Goal: Task Accomplishment & Management: Manage account settings

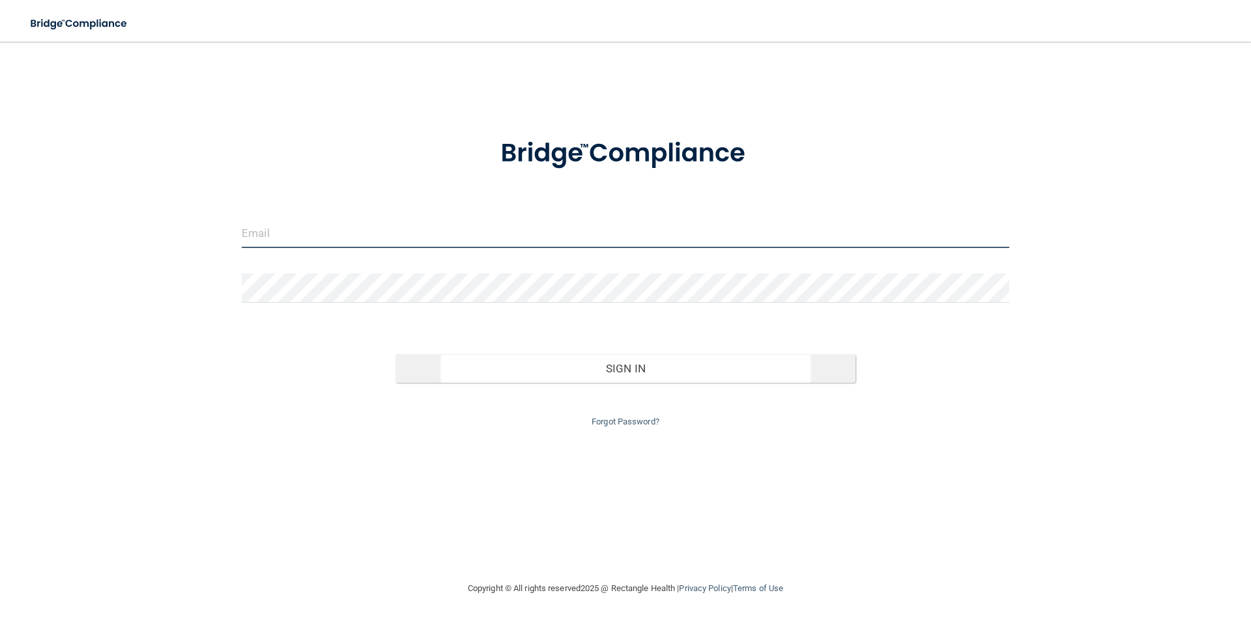
type input "[EMAIL_ADDRESS][DOMAIN_NAME]"
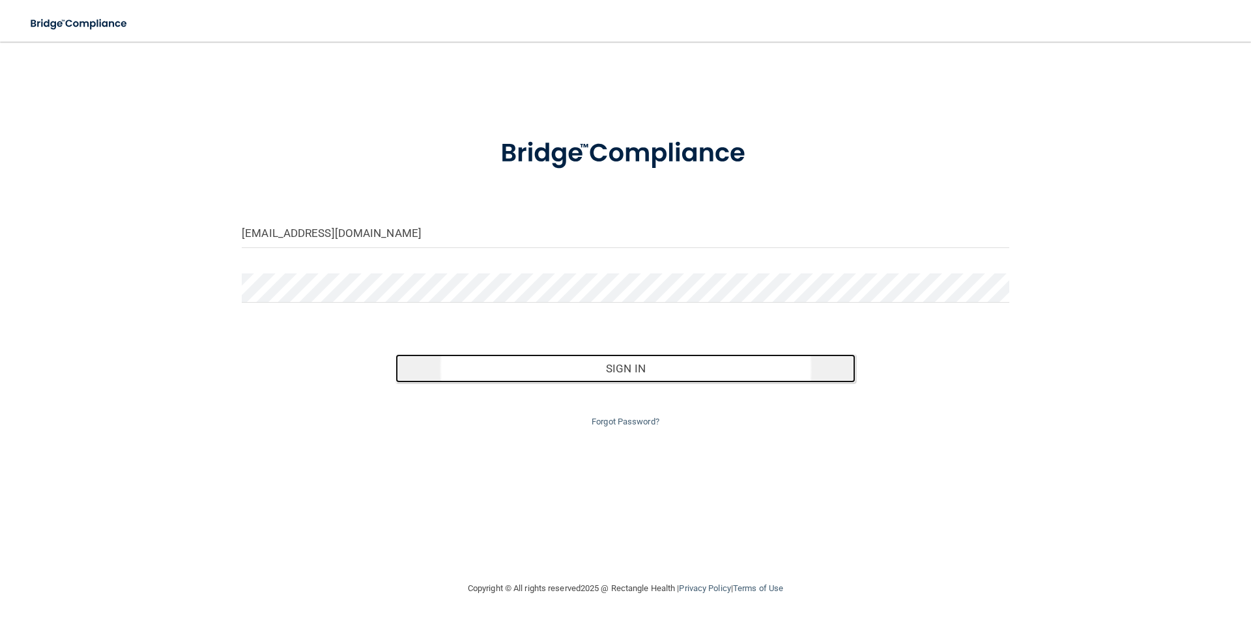
click at [632, 368] on button "Sign In" at bounding box center [625, 368] width 461 height 29
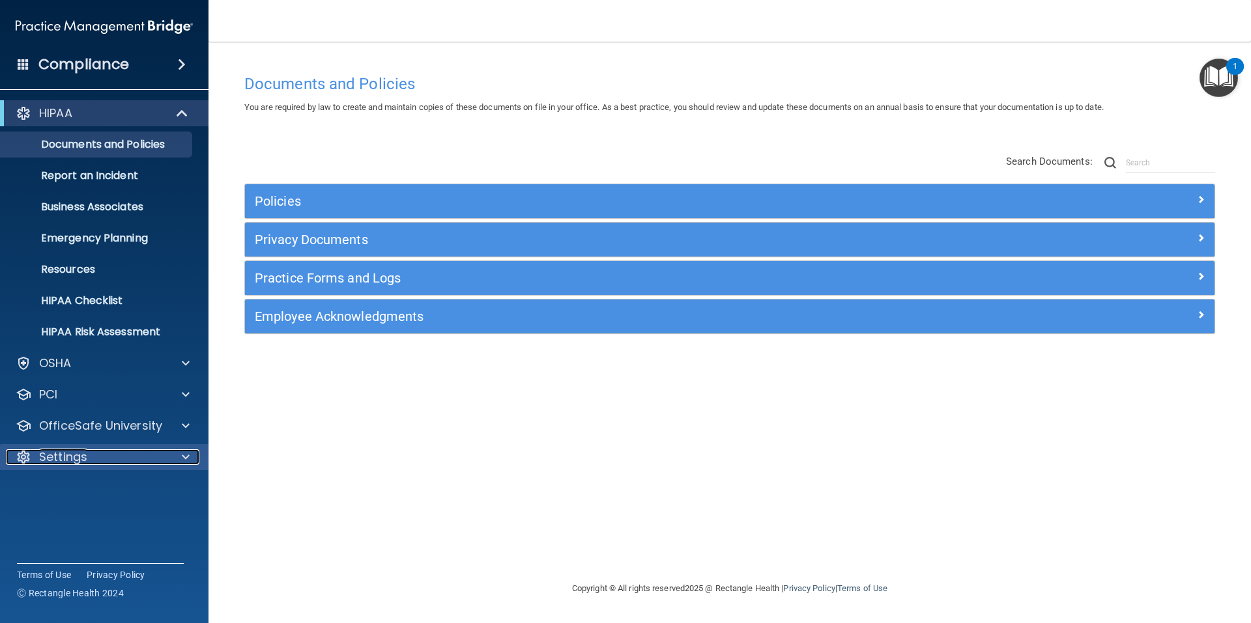
drag, startPoint x: 1150, startPoint y: 0, endPoint x: 184, endPoint y: 455, distance: 1068.2
click at [184, 455] on span at bounding box center [186, 457] width 8 height 16
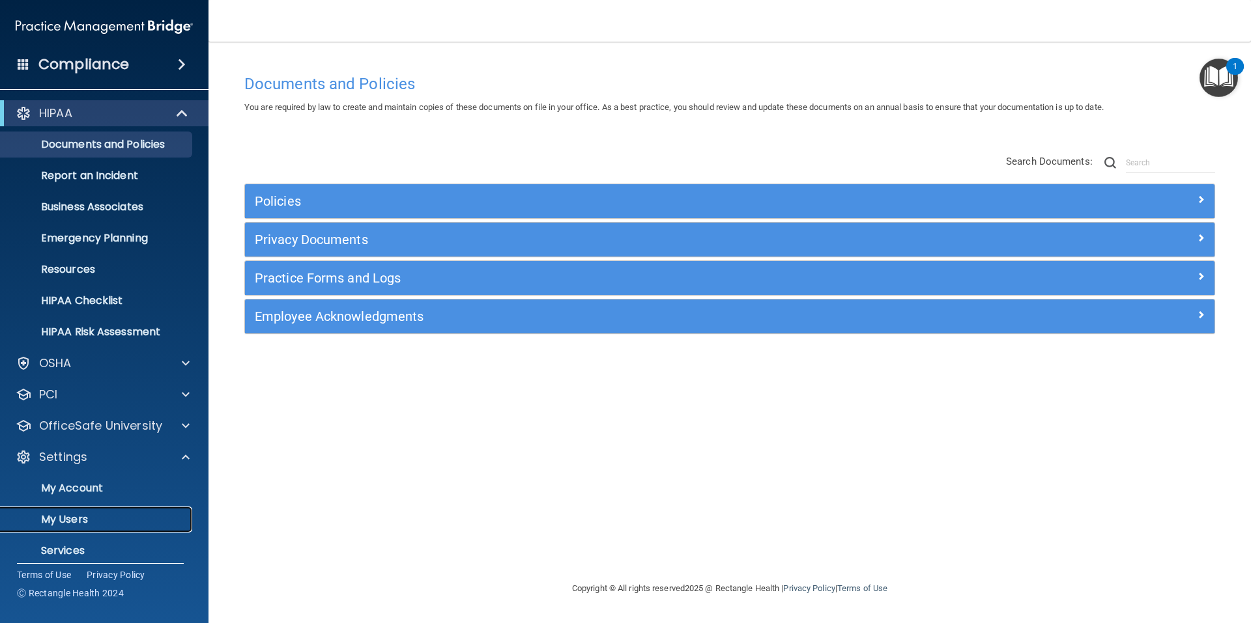
click at [59, 520] on p "My Users" at bounding box center [97, 519] width 178 height 13
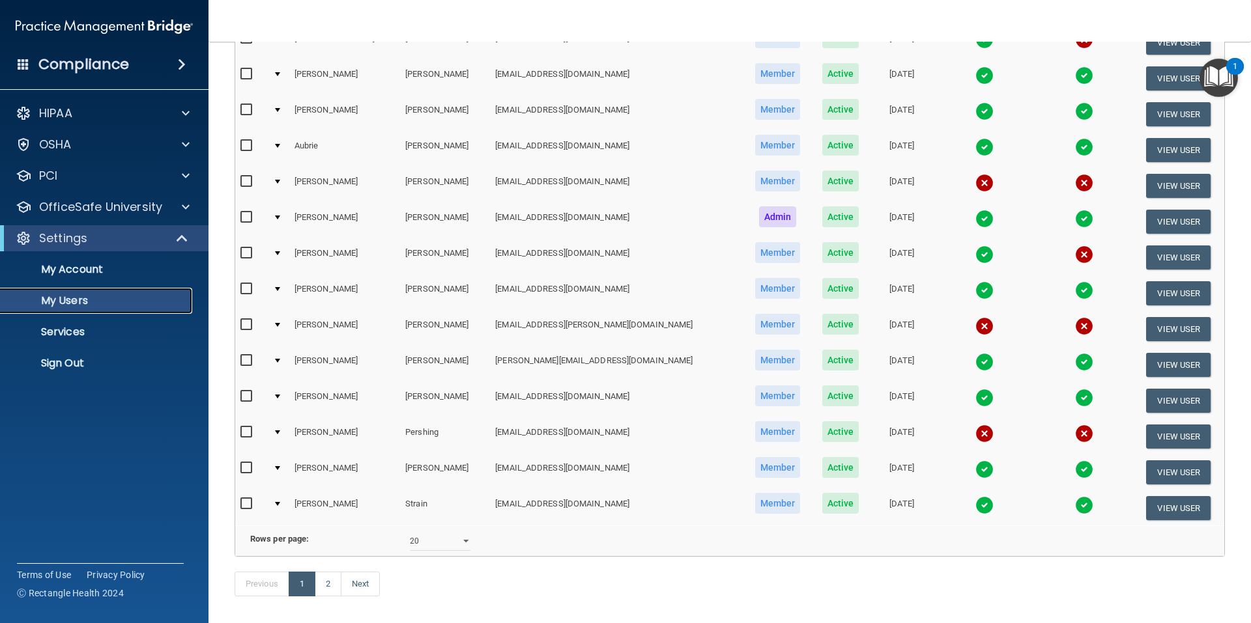
scroll to position [455, 0]
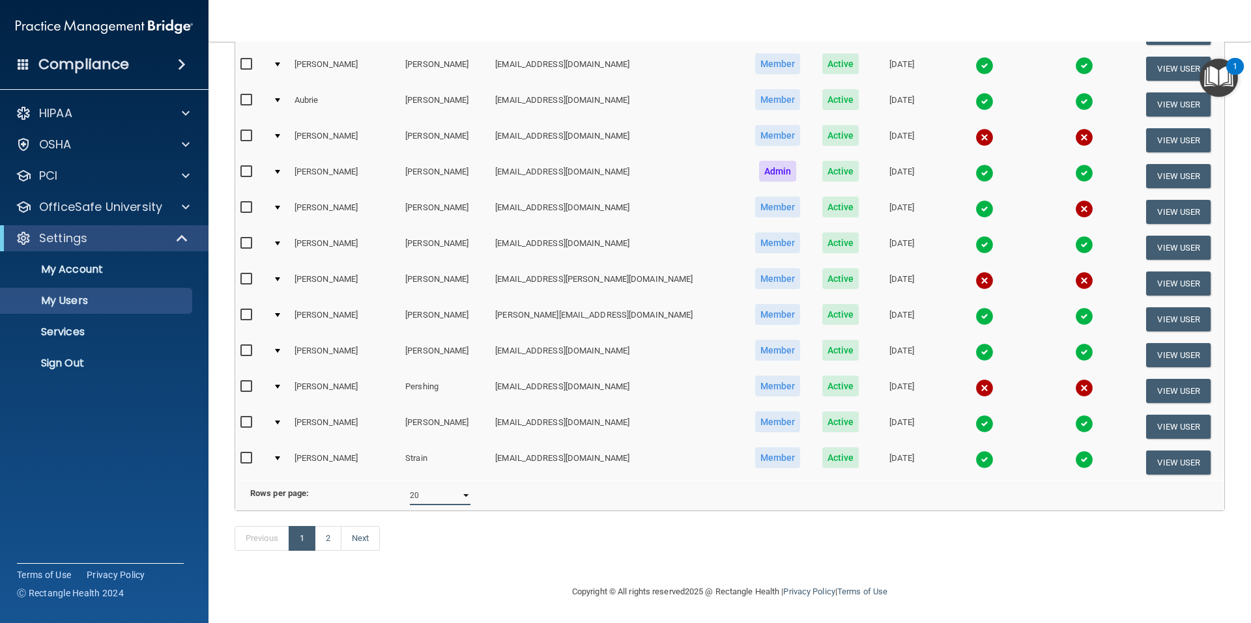
drag, startPoint x: 462, startPoint y: 483, endPoint x: 453, endPoint y: 490, distance: 11.5
click at [462, 486] on select "10 20 30 40 all" at bounding box center [440, 496] width 61 height 20
select select "23"
click at [410, 486] on select "10 20 30 40 all" at bounding box center [440, 496] width 61 height 20
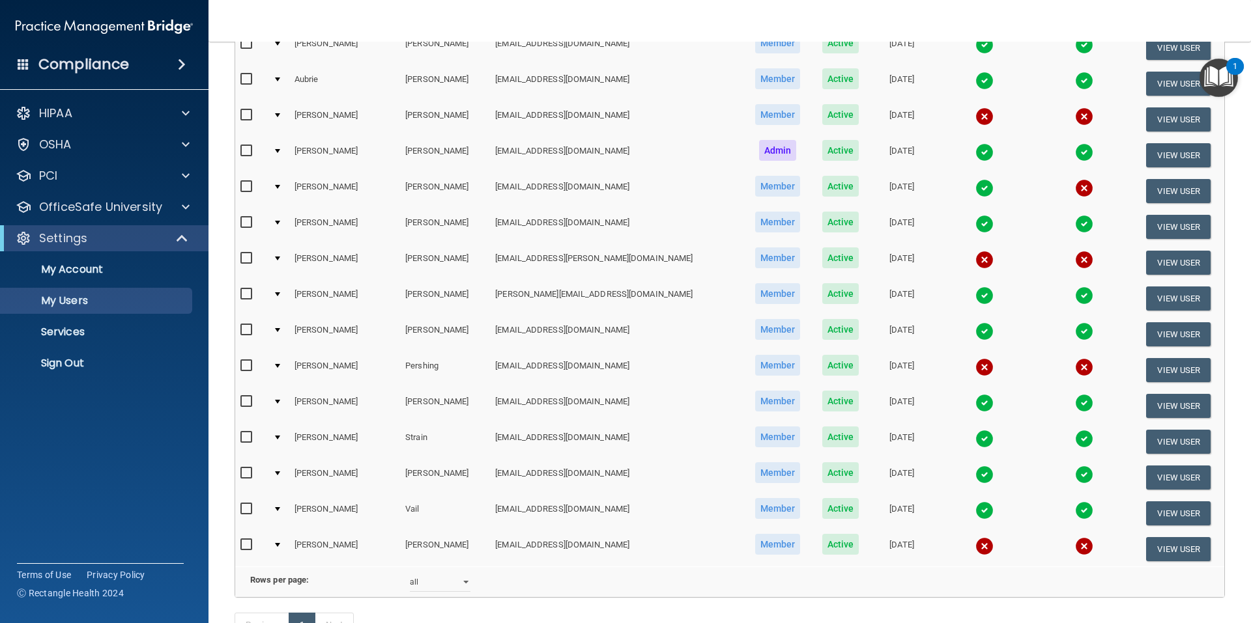
scroll to position [521, 0]
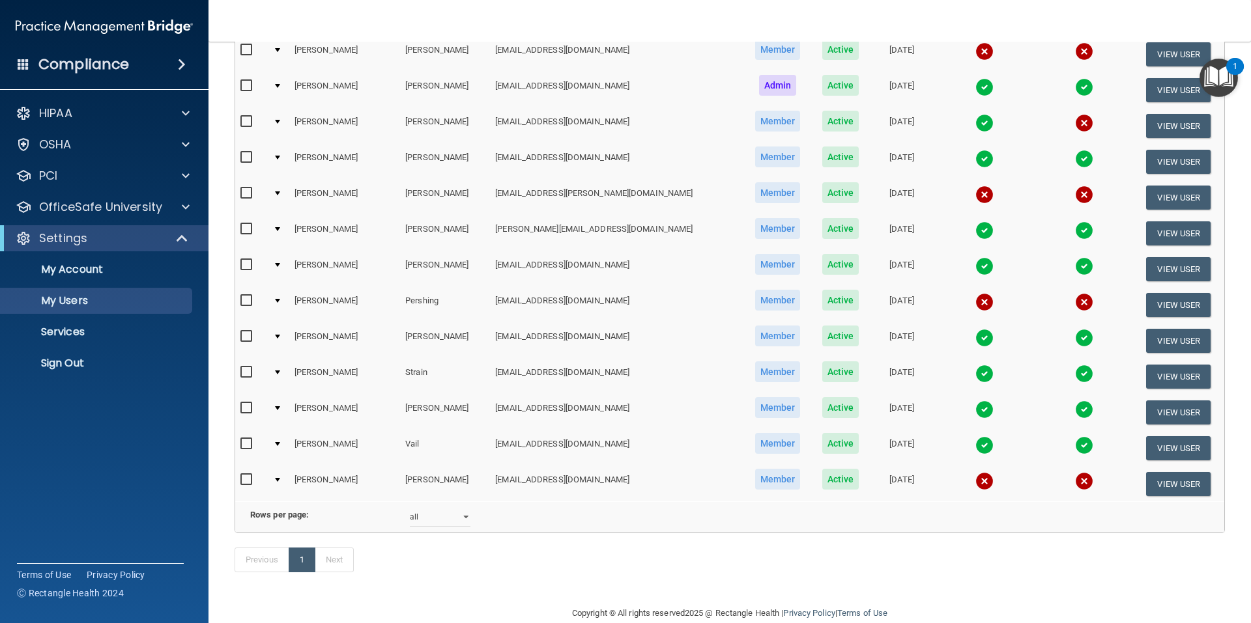
drag, startPoint x: 343, startPoint y: 333, endPoint x: 377, endPoint y: 569, distance: 238.9
click at [377, 569] on div "Previous 1 Next" at bounding box center [730, 563] width 1010 height 60
